Goal: Information Seeking & Learning: Learn about a topic

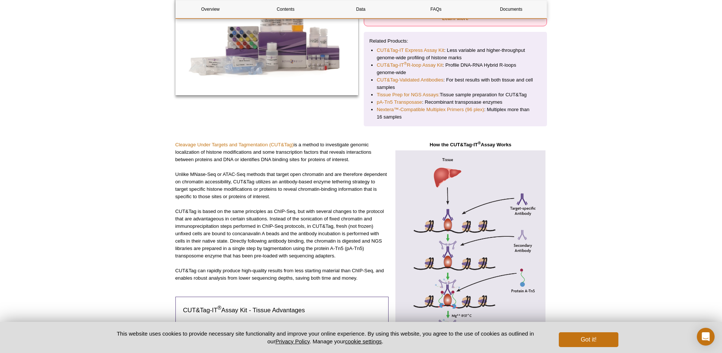
scroll to position [154, 0]
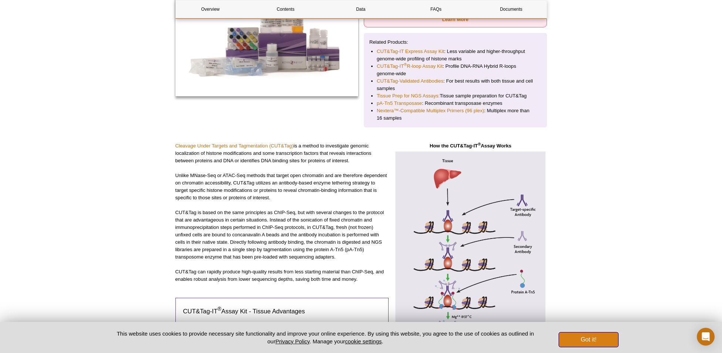
click at [579, 335] on button "Got it!" at bounding box center [588, 339] width 59 height 15
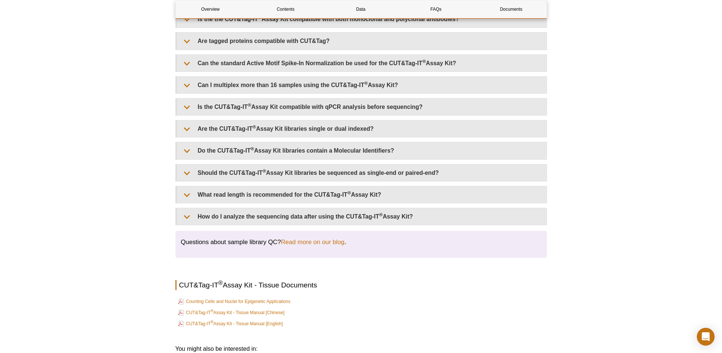
scroll to position [1997, 0]
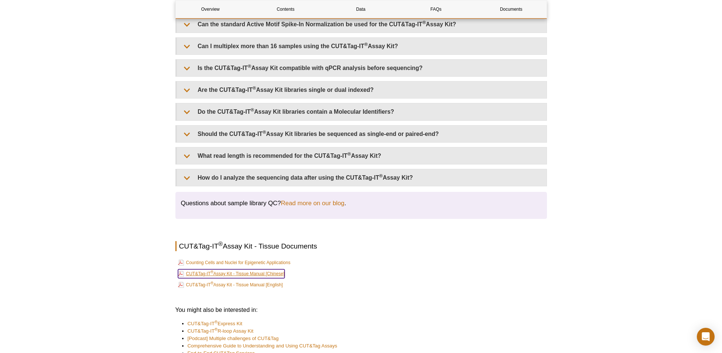
click at [270, 274] on link "CUT&Tag-IT ® Assay Kit - Tissue Manual [Chinese]" at bounding box center [231, 273] width 107 height 9
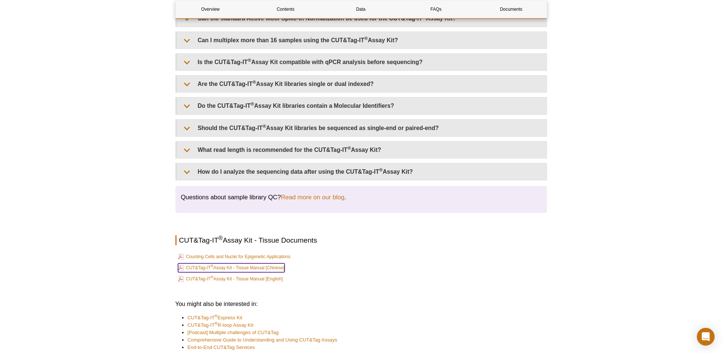
scroll to position [2007, 0]
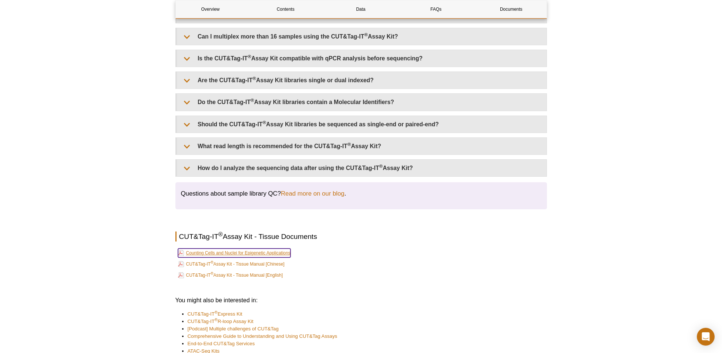
click at [280, 251] on link "Counting Cells and Nuclei for Epigenetic Applications" at bounding box center [234, 252] width 113 height 9
click at [214, 274] on link "CUT&Tag-IT ® Assay Kit - Tissue Manual [English]" at bounding box center [230, 275] width 105 height 9
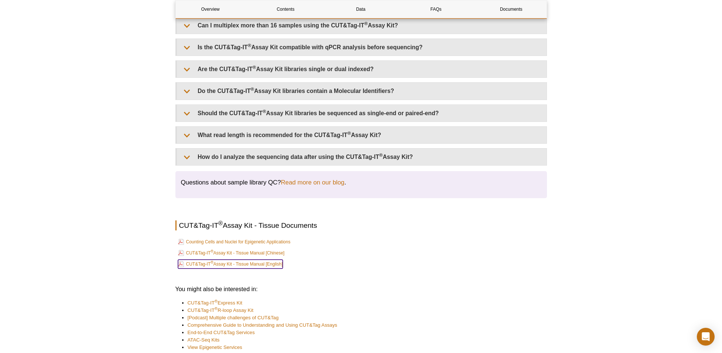
scroll to position [2025, 0]
